Goal: Check status: Check status

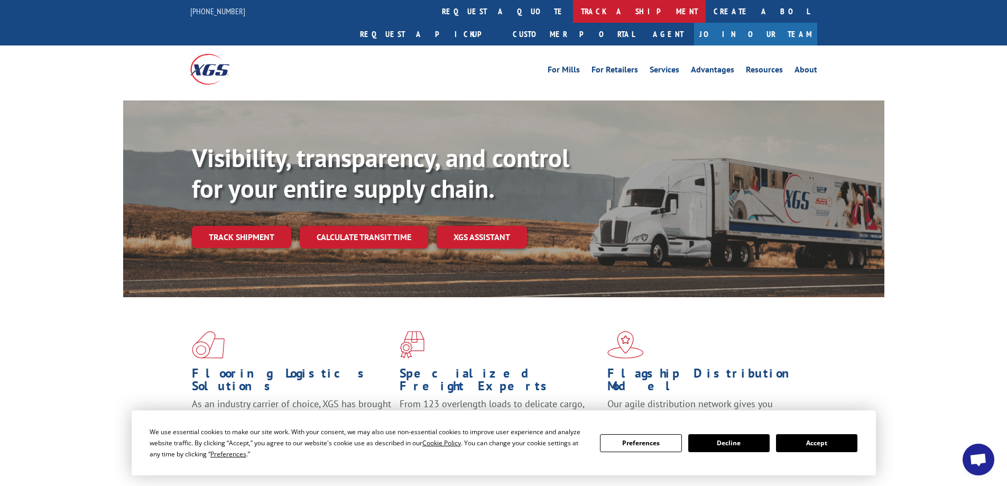
click at [573, 11] on link "track a shipment" at bounding box center [639, 11] width 133 height 23
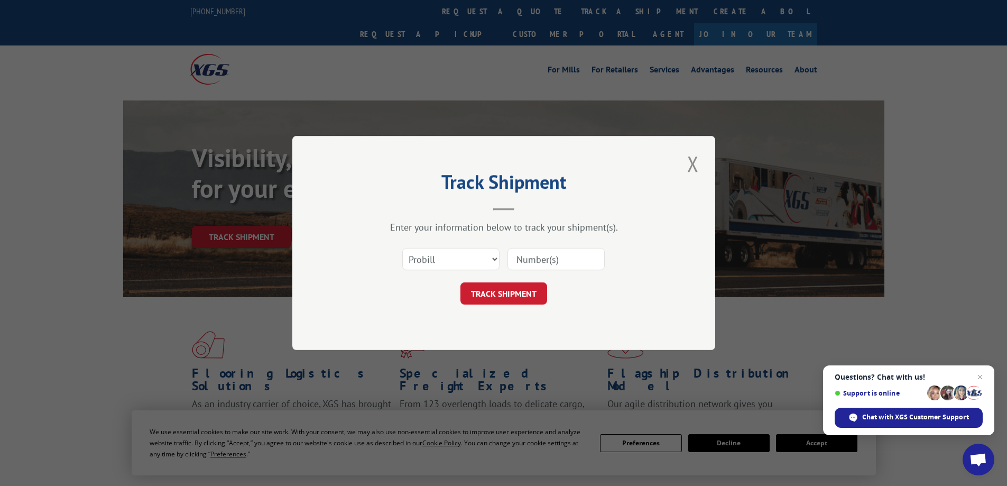
click at [521, 259] on input at bounding box center [555, 259] width 97 height 22
paste input "17514737"
type input "17514737"
click at [504, 284] on button "TRACK SHIPMENT" at bounding box center [503, 293] width 87 height 22
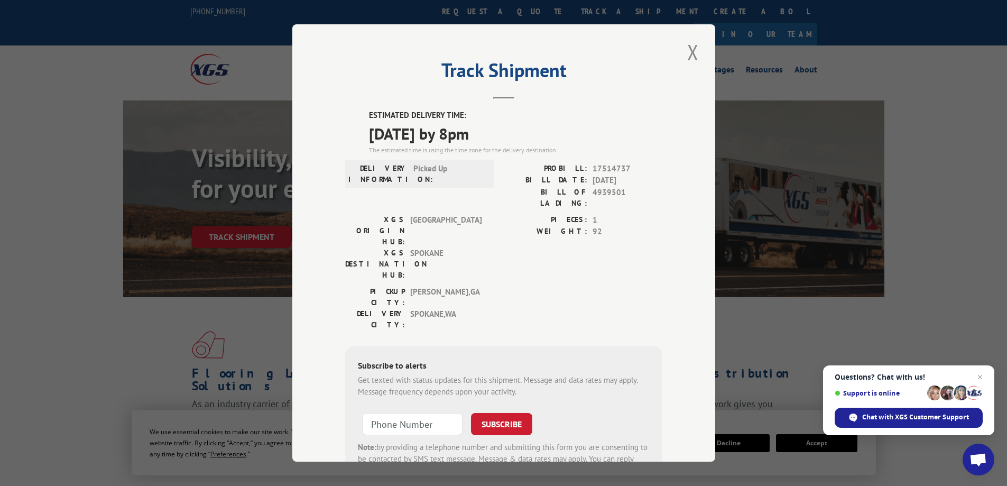
drag, startPoint x: 502, startPoint y: 133, endPoint x: 365, endPoint y: 136, distance: 137.4
click at [369, 136] on span "[DATE] by 8pm" at bounding box center [515, 134] width 293 height 24
copy span "[DATE] by 8pm"
